Goal: Find contact information: Find contact information

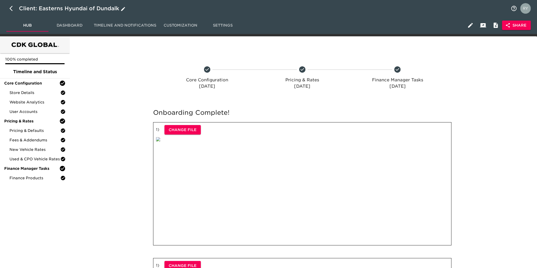
click at [11, 8] on icon "button" at bounding box center [12, 8] width 6 height 6
select select "10"
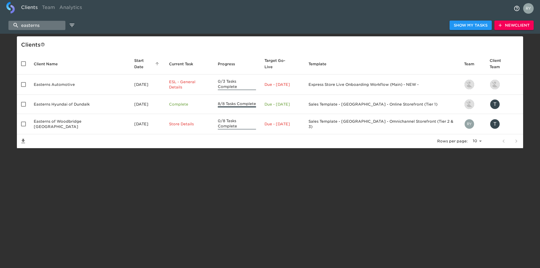
drag, startPoint x: 45, startPoint y: 24, endPoint x: 13, endPoint y: 29, distance: 32.8
click at [13, 29] on input "easterns" at bounding box center [36, 25] width 57 height 9
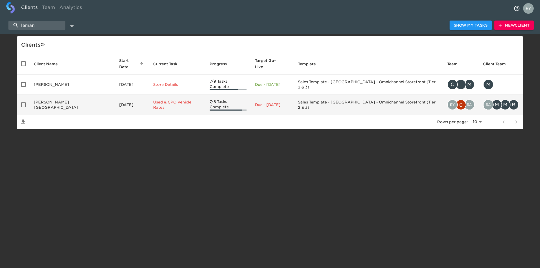
type input "leman"
click at [45, 95] on td "[PERSON_NAME][GEOGRAPHIC_DATA]" at bounding box center [72, 105] width 85 height 20
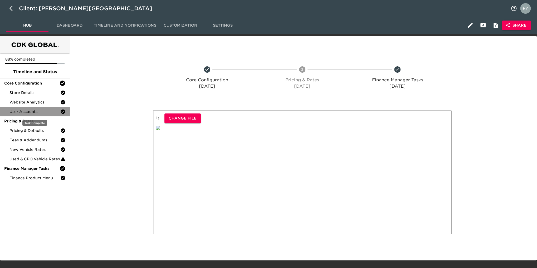
click at [36, 111] on span "User Accounts" at bounding box center [34, 111] width 51 height 5
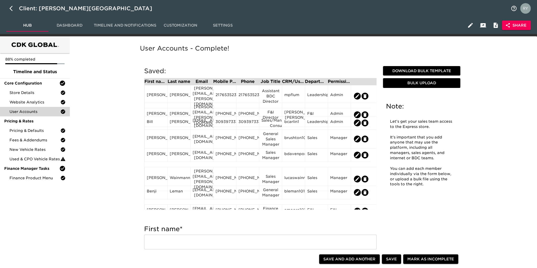
scroll to position [26, 0]
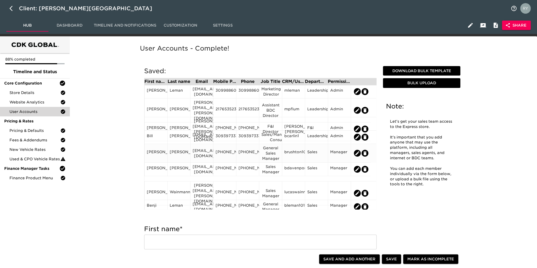
click at [197, 156] on div "[EMAIL_ADDRESS][DOMAIN_NAME]" at bounding box center [202, 153] width 18 height 11
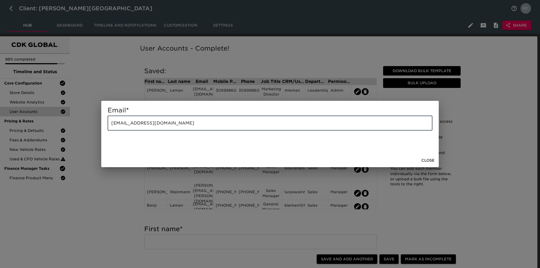
drag, startPoint x: 172, startPoint y: 123, endPoint x: 91, endPoint y: 125, distance: 81.2
click at [91, 125] on div "Email * [EMAIL_ADDRESS][DOMAIN_NAME] ​ Close" at bounding box center [270, 134] width 540 height 268
click at [122, 81] on div "Email * [EMAIL_ADDRESS][DOMAIN_NAME] ​ Close" at bounding box center [270, 134] width 540 height 268
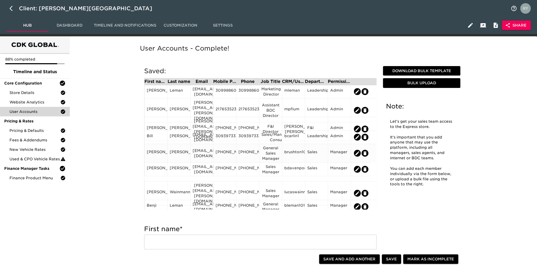
click at [224, 157] on div "[PHONE_NUMBER]" at bounding box center [225, 153] width 18 height 8
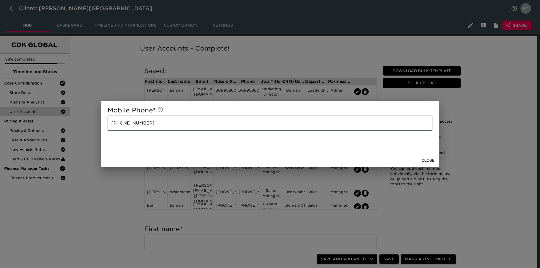
drag, startPoint x: 153, startPoint y: 123, endPoint x: 92, endPoint y: 128, distance: 61.3
click at [92, 128] on div "Mobile Phone * [PHONE_NUMBER] ​ Close" at bounding box center [270, 134] width 540 height 268
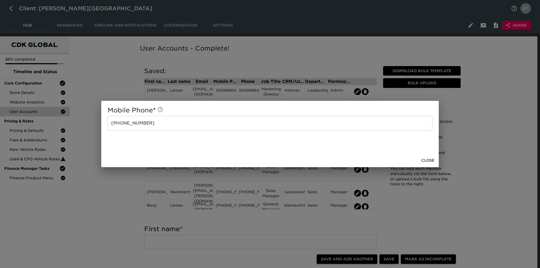
click at [96, 191] on div "Mobile Phone * [PHONE_NUMBER] ​ Close" at bounding box center [270, 134] width 540 height 268
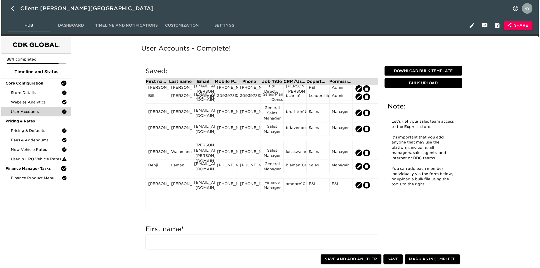
scroll to position [0, 0]
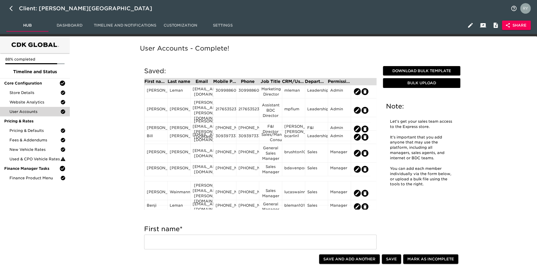
click at [75, 26] on span "Dashboard" at bounding box center [70, 25] width 36 height 7
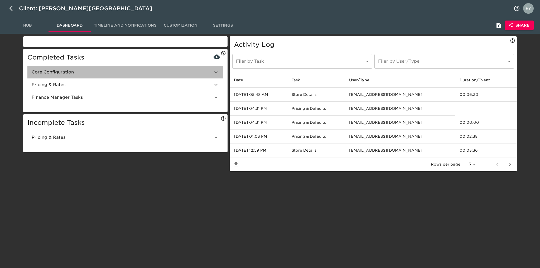
click at [44, 72] on span "Core Configuration" at bounding box center [122, 72] width 181 height 6
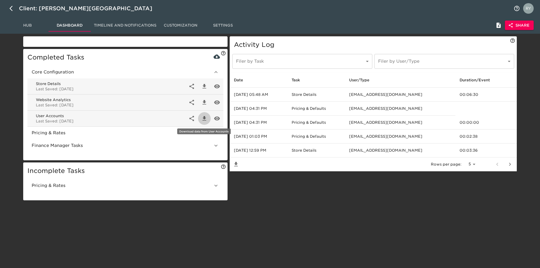
click at [204, 118] on icon "button" at bounding box center [204, 118] width 4 height 4
